Goal: Task Accomplishment & Management: Use online tool/utility

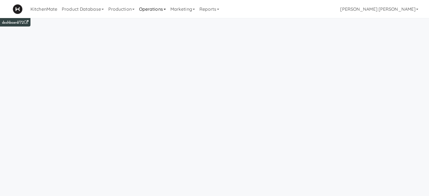
click at [151, 7] on link "Operations" at bounding box center [152, 9] width 31 height 18
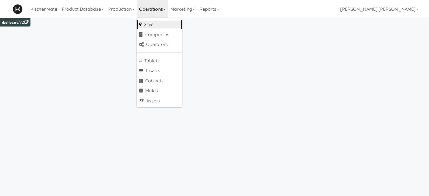
click at [152, 26] on link "Sites" at bounding box center [159, 24] width 45 height 10
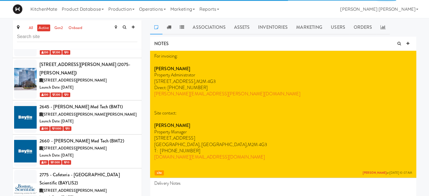
scroll to position [155, 0]
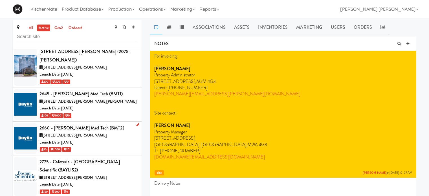
click at [136, 123] on icon at bounding box center [137, 125] width 3 height 4
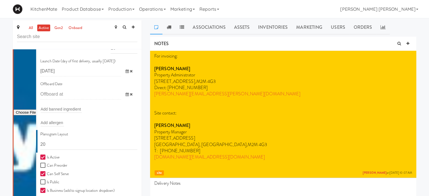
scroll to position [307, 0]
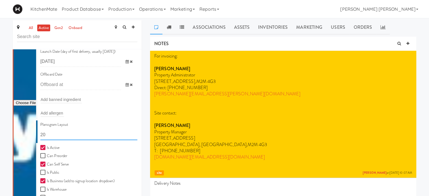
click at [56, 130] on input "20" at bounding box center [88, 135] width 97 height 10
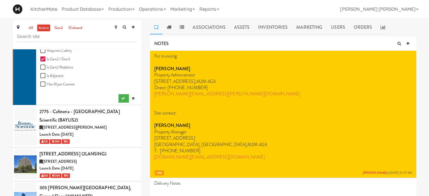
scroll to position [515, 0]
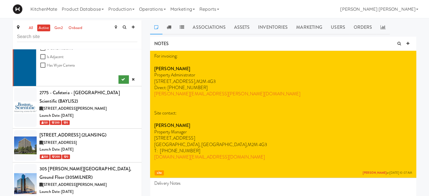
type input "11111,11111,11111,1111,1111,11111"
click at [121, 78] on icon "submit" at bounding box center [123, 80] width 4 height 4
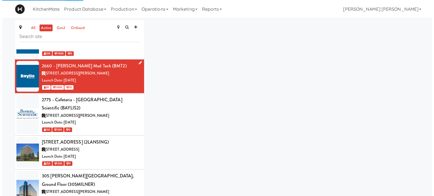
scroll to position [208, 0]
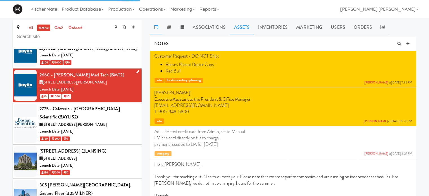
click at [233, 27] on link "Assets" at bounding box center [242, 27] width 24 height 14
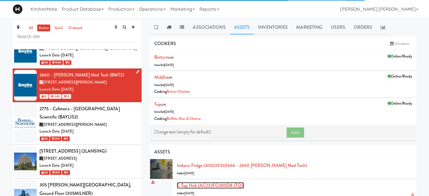
click at [215, 185] on link "E-tag-hub (AC233FC080D8 (TQ))" at bounding box center [210, 185] width 67 height 6
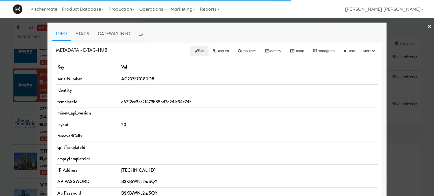
click at [195, 50] on span "Edit" at bounding box center [199, 50] width 9 height 5
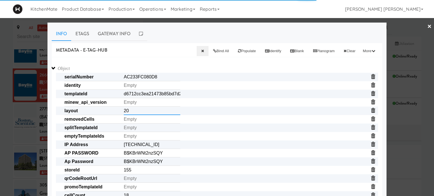
click at [142, 109] on input "20" at bounding box center [152, 111] width 56 height 8
paste input "11111,11111,11111,1111,1111,11111"
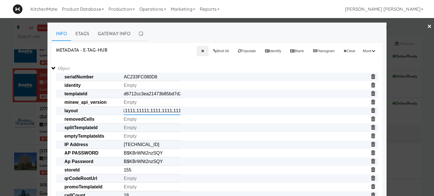
type input "11111,11111,11111,1111,1111,11111"
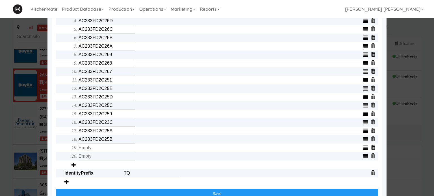
scroll to position [257, 0]
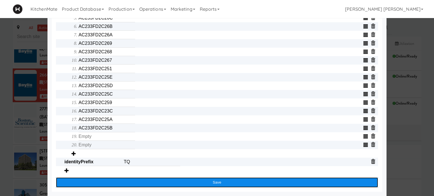
click at [219, 182] on button "Save" at bounding box center [217, 183] width 322 height 10
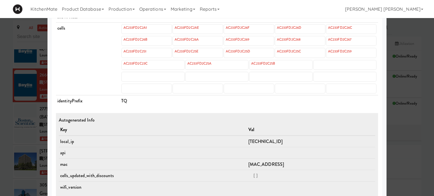
click at [0, 84] on div at bounding box center [217, 98] width 434 height 196
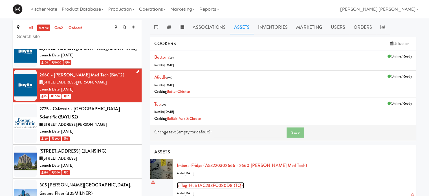
click at [212, 185] on link "E-tag-hub (AC233FC080D8 (TQ))" at bounding box center [210, 185] width 67 height 6
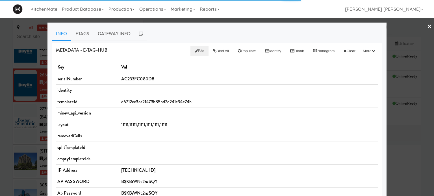
click at [195, 50] on span "Edit" at bounding box center [199, 50] width 9 height 5
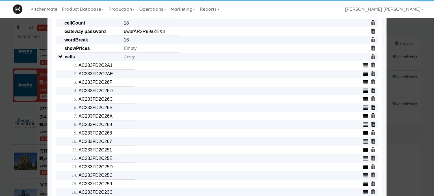
scroll to position [192, 0]
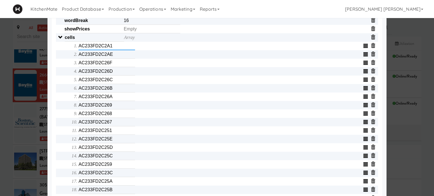
click at [113, 47] on input "AC233FD2C2A1" at bounding box center [106, 46] width 56 height 8
click at [110, 57] on input "AC233FD2C2AE" at bounding box center [106, 54] width 56 height 8
click at [110, 57] on input "text" at bounding box center [106, 54] width 56 height 8
click at [107, 64] on input "AC233FD2C26F" at bounding box center [106, 63] width 56 height 8
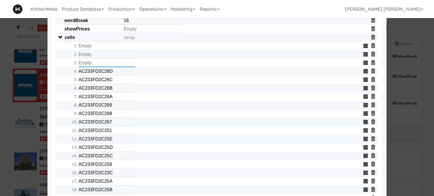
click at [107, 64] on input "text" at bounding box center [106, 63] width 56 height 8
click at [106, 75] on input "AC233FD2C26D" at bounding box center [106, 71] width 56 height 8
click at [106, 75] on input "text" at bounding box center [106, 71] width 56 height 8
click at [106, 81] on input "AC233FD2C26C" at bounding box center [106, 80] width 56 height 8
click at [106, 81] on input "text" at bounding box center [106, 80] width 56 height 8
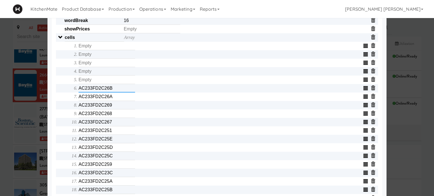
click at [105, 90] on input "AC233FD2C26B" at bounding box center [106, 88] width 56 height 8
click at [105, 90] on input "text" at bounding box center [106, 88] width 56 height 8
click at [105, 99] on input "AC233FD2C26A" at bounding box center [106, 97] width 56 height 8
click at [105, 99] on input "text" at bounding box center [106, 97] width 56 height 8
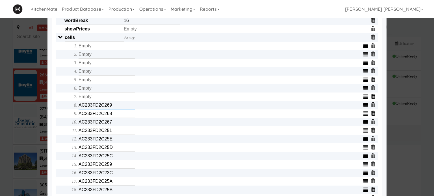
click at [105, 107] on input "AC233FD2C269" at bounding box center [106, 105] width 56 height 8
click at [105, 107] on input "text" at bounding box center [106, 105] width 56 height 8
click at [105, 116] on input "AC233FD2C268" at bounding box center [106, 114] width 56 height 8
click at [105, 116] on input "text" at bounding box center [106, 114] width 56 height 8
click at [105, 124] on input "AC233FD2C267" at bounding box center [106, 122] width 56 height 8
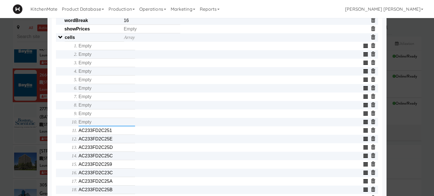
click at [105, 124] on input "text" at bounding box center [106, 122] width 56 height 8
click at [104, 133] on input "AC233FD2C251" at bounding box center [106, 130] width 56 height 8
click at [104, 133] on input "text" at bounding box center [106, 130] width 56 height 8
click at [104, 141] on input "AC233FD2C25E" at bounding box center [106, 139] width 56 height 8
click at [104, 141] on input "text" at bounding box center [106, 139] width 56 height 8
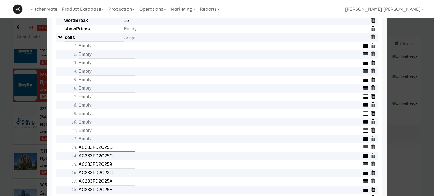
click at [104, 149] on input "AC233FD2C25D" at bounding box center [106, 147] width 56 height 8
click at [104, 149] on input "text" at bounding box center [106, 147] width 56 height 8
click at [104, 160] on input "AC233FD2C25C" at bounding box center [106, 156] width 56 height 8
click at [104, 160] on input "text" at bounding box center [106, 156] width 56 height 8
click at [104, 167] on input "AC233FD2C259" at bounding box center [106, 164] width 56 height 8
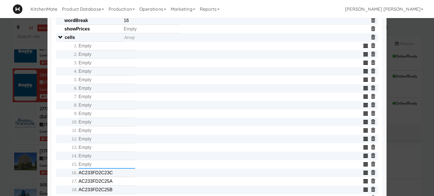
click at [104, 167] on input "text" at bounding box center [106, 164] width 56 height 8
click at [104, 174] on input "AC233FD2C23C" at bounding box center [106, 173] width 56 height 8
click at [104, 174] on input "text" at bounding box center [106, 173] width 56 height 8
click at [104, 186] on input "AC233FD2C25A" at bounding box center [106, 181] width 56 height 8
click at [104, 186] on input "text" at bounding box center [106, 181] width 56 height 8
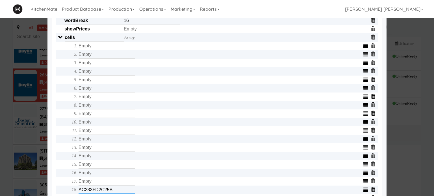
click at [105, 192] on input "AC233FD2C25B" at bounding box center [106, 190] width 56 height 8
click at [105, 192] on input "text" at bounding box center [106, 190] width 56 height 8
click at [56, 184] on div "Object serialNumber AC233FC080D8 identity templateId d6712cc3ea21473b85bd7d241c…" at bounding box center [217, 88] width 322 height 432
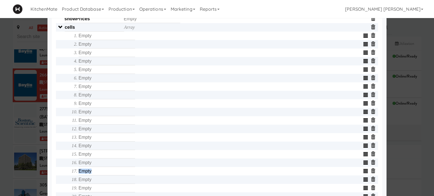
click at [56, 184] on div "Object serialNumber AC233FC080D8 identity templateId d6712cc3ea21473b85bd7d241c…" at bounding box center [217, 78] width 322 height 432
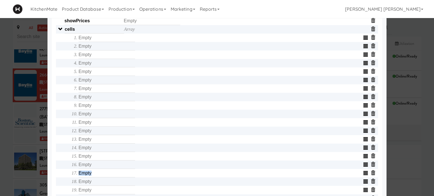
scroll to position [211, 0]
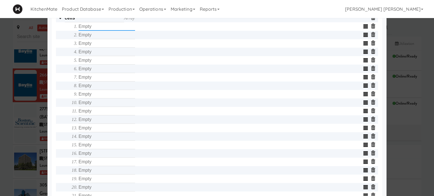
click at [98, 30] on input "text" at bounding box center [106, 26] width 56 height 8
type input "AC233FD2C269"
click at [98, 38] on input "text" at bounding box center [106, 35] width 56 height 8
type input "AC233FD2C26C"
click at [98, 45] on input "text" at bounding box center [106, 43] width 56 height 8
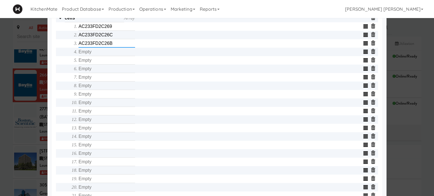
type input "AC233FD2C26B"
click at [98, 52] on input "text" at bounding box center [106, 52] width 56 height 8
type input "AC233FD2C26A"
click at [98, 62] on input "text" at bounding box center [106, 60] width 56 height 8
type input "AC233FD2C26D"
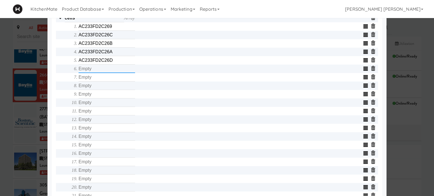
click at [96, 70] on input "text" at bounding box center [106, 69] width 56 height 8
type input "AC233FD2C26F"
click at [97, 78] on input "text" at bounding box center [106, 77] width 56 height 8
type input "AC233FD2C2A1"
click at [97, 84] on input "text" at bounding box center [106, 86] width 56 height 8
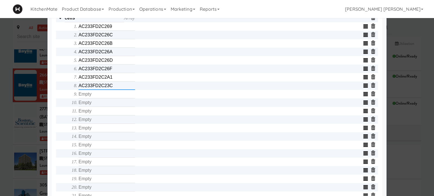
type input "AC233FD2C23C"
click at [97, 94] on input "text" at bounding box center [106, 94] width 56 height 8
type input "AC233FD2C25A"
click at [97, 102] on input "text" at bounding box center [106, 103] width 56 height 8
type input "AC233FD2C25B"
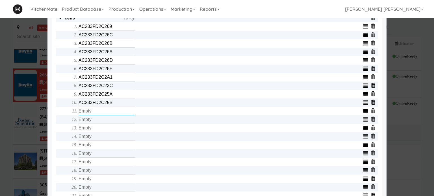
click at [95, 114] on input "text" at bounding box center [106, 111] width 56 height 8
type input "AC233FD2C259"
click at [95, 120] on input "text" at bounding box center [106, 119] width 56 height 8
type input "AC233FD2C267"
click at [95, 132] on input "text" at bounding box center [106, 128] width 56 height 8
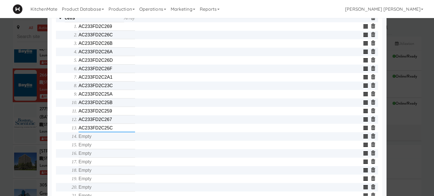
type input "AC233FD2C25C"
click at [96, 141] on input "text" at bounding box center [106, 136] width 56 height 8
type input "AC233FD2C25D"
click at [96, 147] on input "text" at bounding box center [106, 145] width 56 height 8
type input "AC233FD2C251"
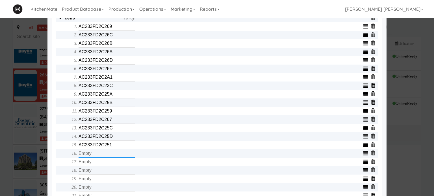
click at [97, 157] on input "text" at bounding box center [106, 153] width 56 height 8
type input "AC233FD2C25E"
click at [98, 165] on input "text" at bounding box center [106, 162] width 56 height 8
type input "AC233FD2C268"
click at [99, 171] on input "text" at bounding box center [106, 170] width 56 height 8
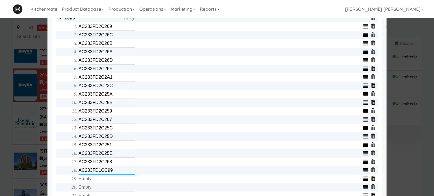
type input "AC233FD1CC99"
click at [99, 180] on input "text" at bounding box center [106, 179] width 56 height 8
type input "C300000EDC09"
click at [60, 177] on div "Object serialNumber AC233FC080D8 identity templateId d6712cc3ea21473b85bd7d241c…" at bounding box center [217, 69] width 322 height 432
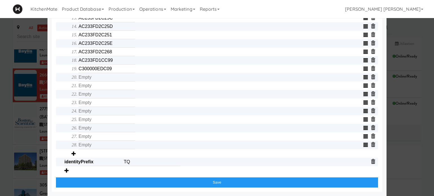
scroll to position [324, 0]
click at [96, 78] on input "text" at bounding box center [106, 77] width 56 height 8
type input "C300000EDB35"
click at [96, 86] on input "text" at bounding box center [106, 86] width 56 height 8
type input "C300000EDCF0"
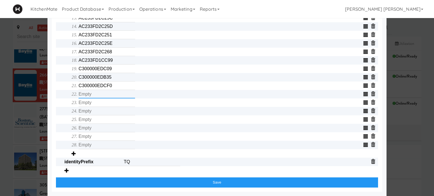
click at [96, 93] on input "text" at bounding box center [106, 94] width 56 height 8
type input "AC233FD1BFB1"
click at [96, 100] on input "text" at bounding box center [106, 103] width 56 height 8
type input "AC233FD1CE46"
click at [96, 111] on input "text" at bounding box center [106, 111] width 56 height 8
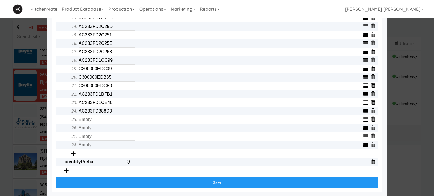
type input "AC233FD388D0"
click at [96, 118] on input "text" at bounding box center [106, 119] width 56 height 8
type input "AC233FD39A4A"
click at [96, 126] on input "text" at bounding box center [106, 128] width 56 height 8
type input "AC233FD1C645"
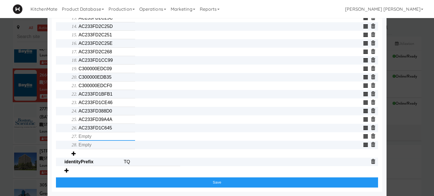
click at [97, 134] on input "text" at bounding box center [106, 136] width 56 height 8
type input "AC233FD1C35A"
click at [97, 143] on input "text" at bounding box center [106, 145] width 56 height 8
type input "AC233FD1D089"
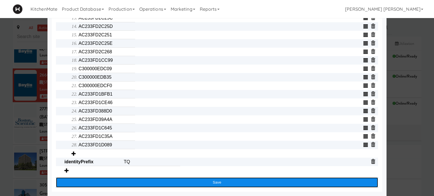
click at [137, 184] on button "Save" at bounding box center [217, 183] width 322 height 10
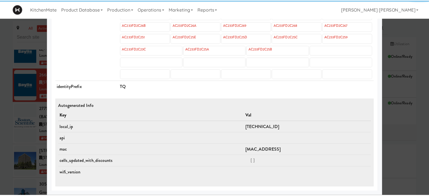
scroll to position [269, 0]
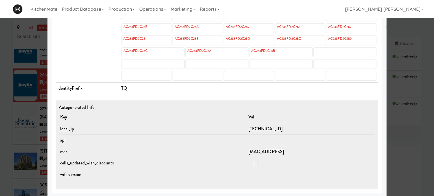
click at [8, 160] on div at bounding box center [217, 98] width 434 height 196
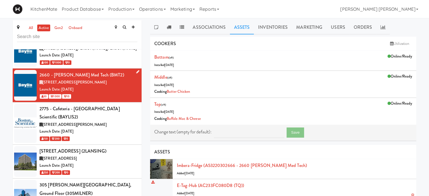
click at [207, 192] on div "E-tag-hub (AC233FC080D8 (TQ)) Added [DATE]" at bounding box center [294, 189] width 235 height 15
click at [207, 186] on link "E-tag-hub (AC233FC080D8 (TQ))" at bounding box center [210, 185] width 67 height 6
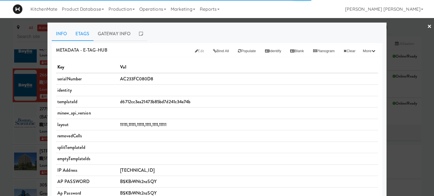
click at [81, 37] on link "Etags" at bounding box center [82, 34] width 22 height 14
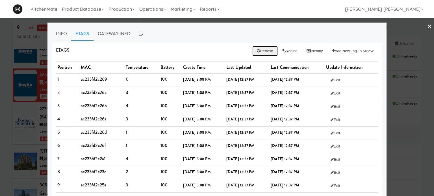
click at [257, 50] on icon at bounding box center [258, 51] width 3 height 4
click at [287, 52] on button "Rebind" at bounding box center [289, 51] width 24 height 10
click at [267, 52] on button "Refresh" at bounding box center [264, 51] width 25 height 10
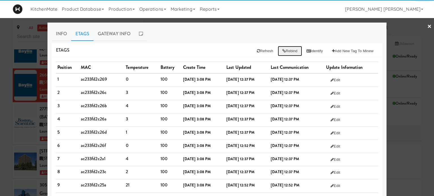
click at [282, 52] on button "Rebind" at bounding box center [289, 51] width 24 height 10
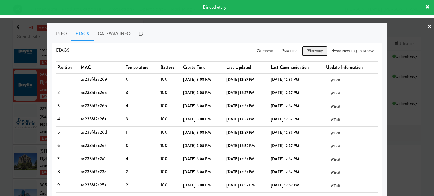
click at [304, 54] on button "Identify" at bounding box center [314, 51] width 25 height 10
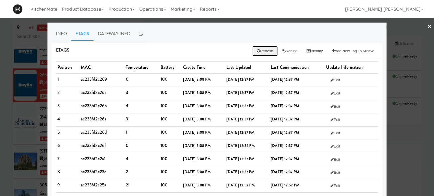
click at [261, 55] on button "Refresh" at bounding box center [264, 51] width 25 height 10
click at [285, 49] on button "Rebind" at bounding box center [289, 51] width 24 height 10
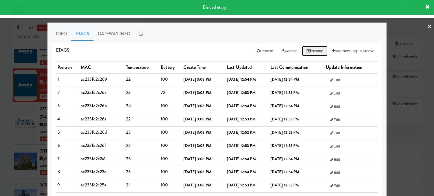
click at [310, 49] on button "Identify" at bounding box center [314, 51] width 25 height 10
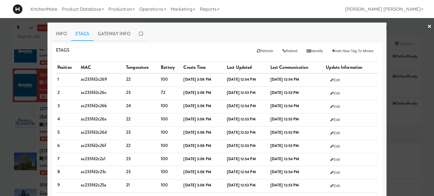
click at [176, 49] on div "Etags Refresh Rebind Identify Add New Tag to Minew" at bounding box center [217, 50] width 330 height 14
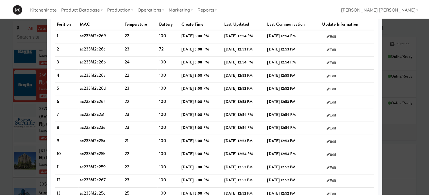
scroll to position [13, 0]
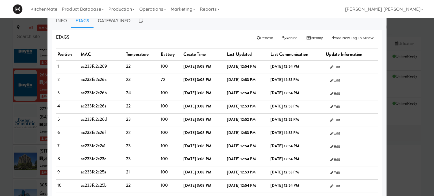
click at [0, 105] on div at bounding box center [217, 98] width 434 height 196
